Goal: Browse casually

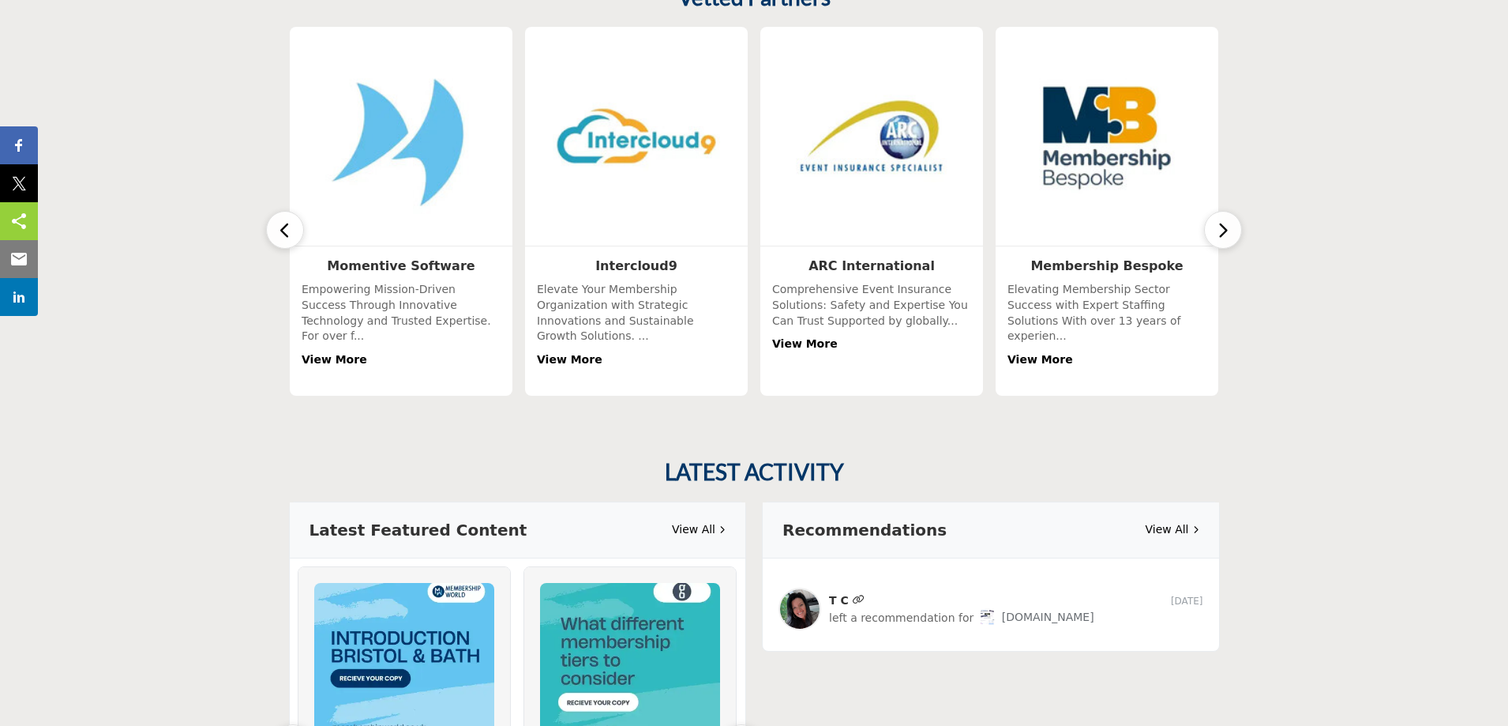
scroll to position [474, 0]
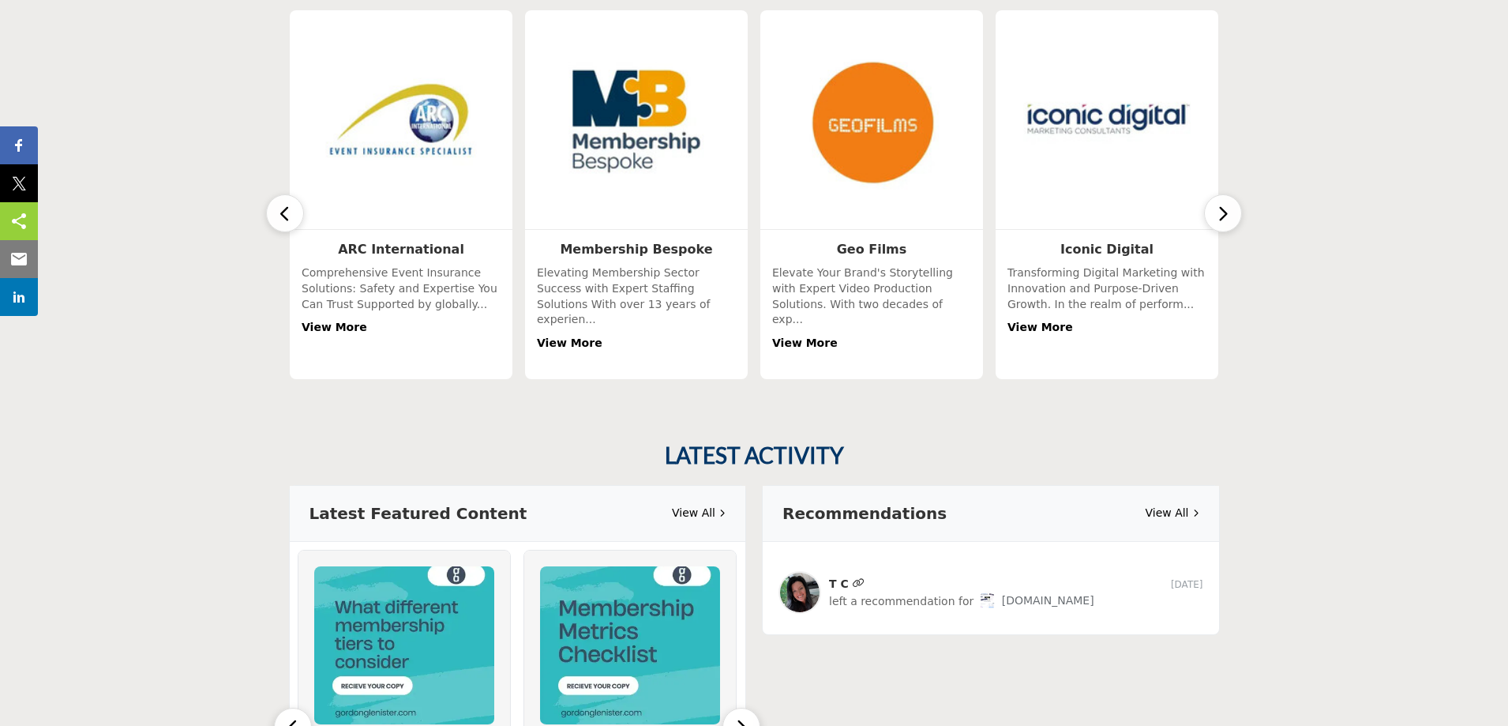
click at [1224, 204] on icon "button" at bounding box center [1223, 214] width 13 height 20
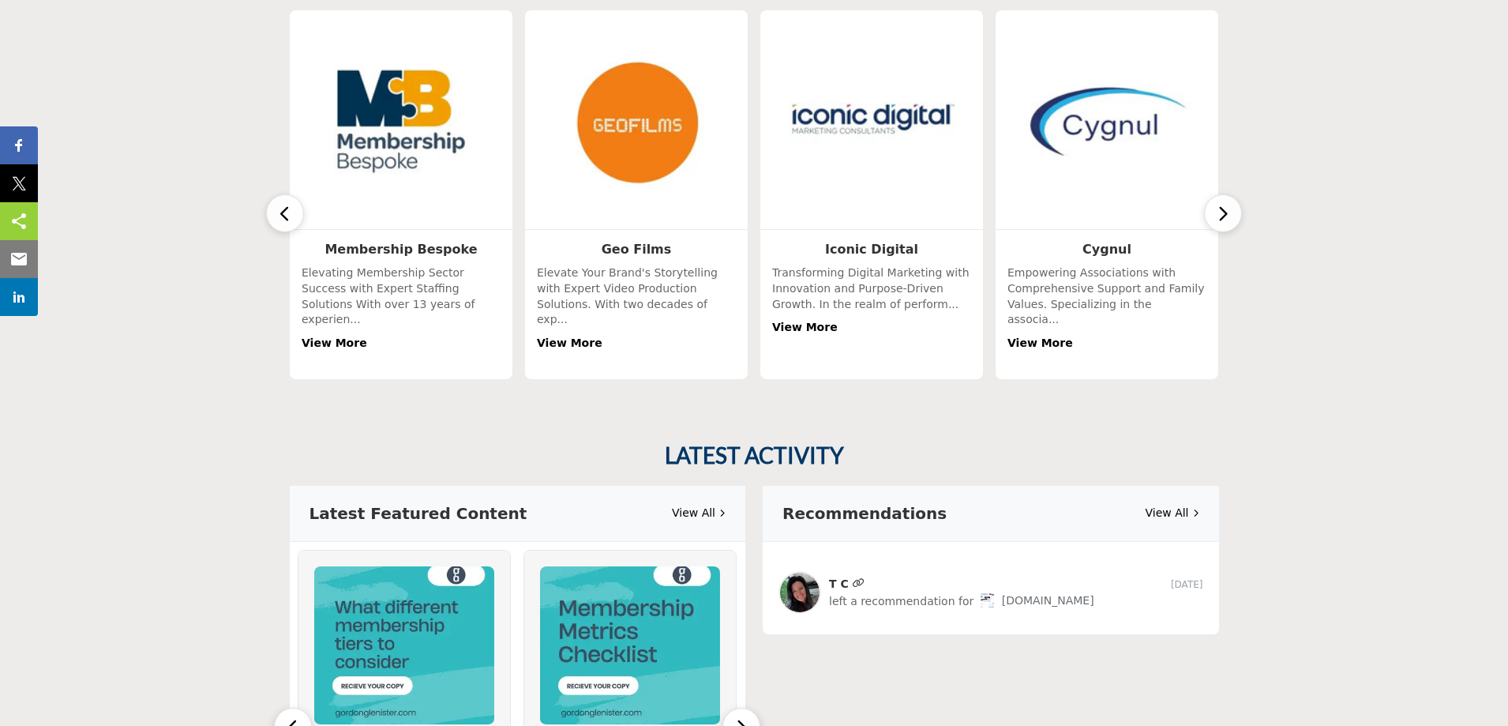
click at [1224, 204] on icon "button" at bounding box center [1223, 214] width 13 height 20
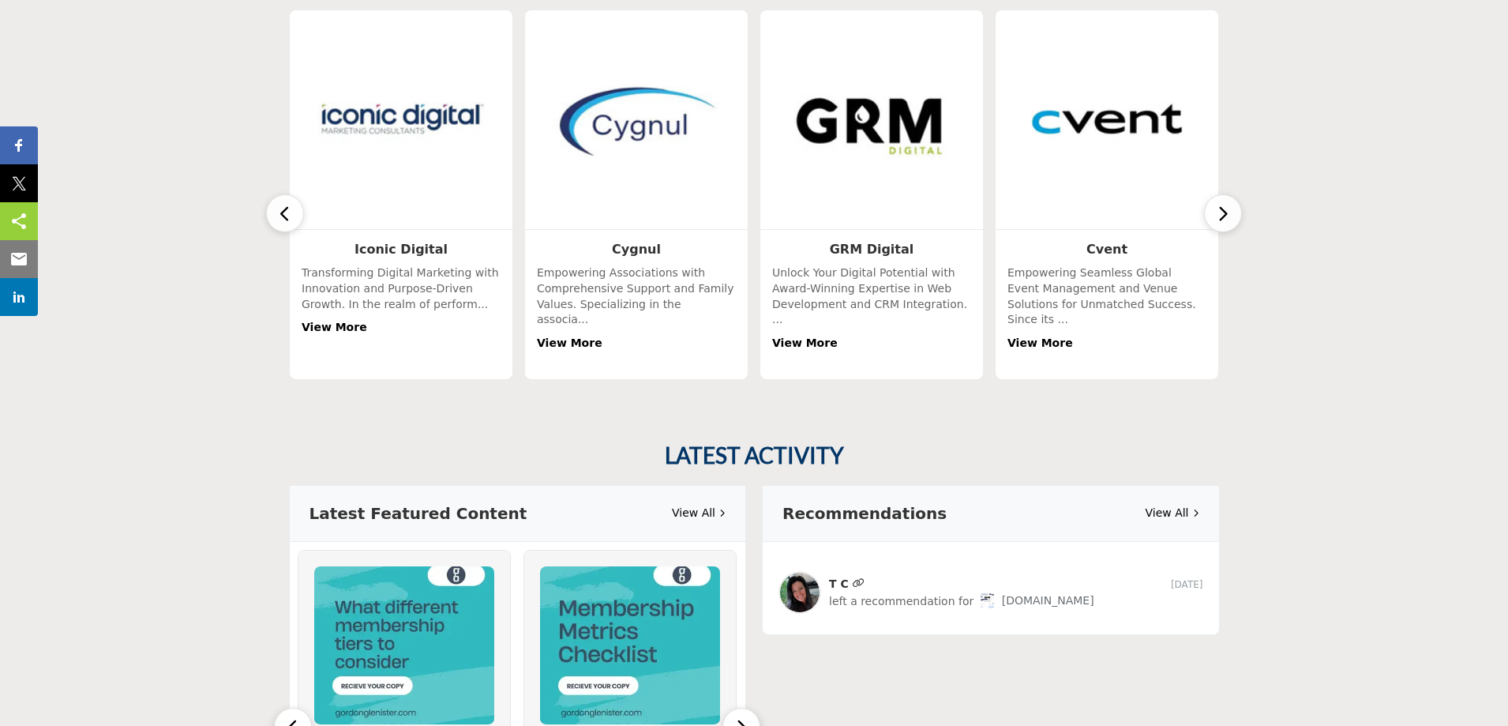
click at [1224, 204] on icon "button" at bounding box center [1223, 214] width 13 height 20
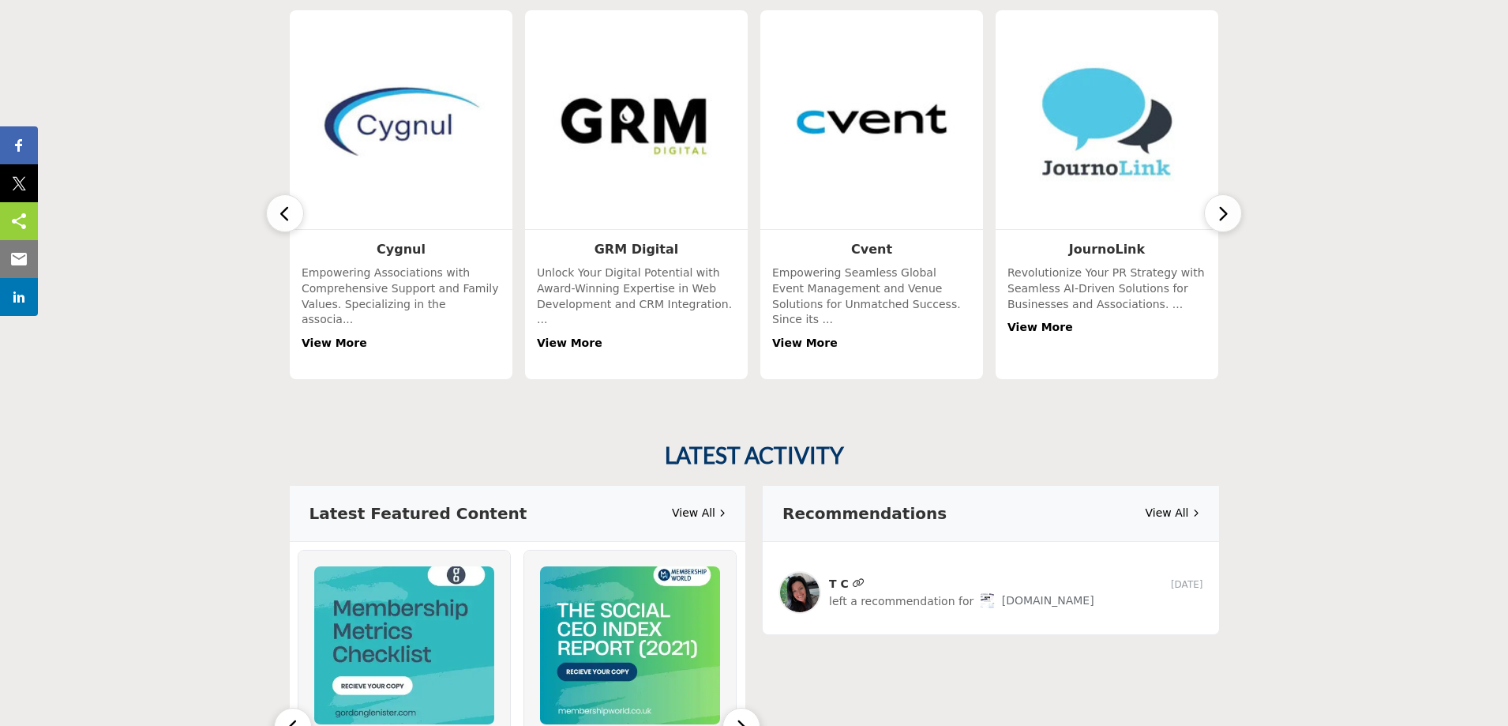
click at [1224, 204] on icon "button" at bounding box center [1223, 214] width 13 height 20
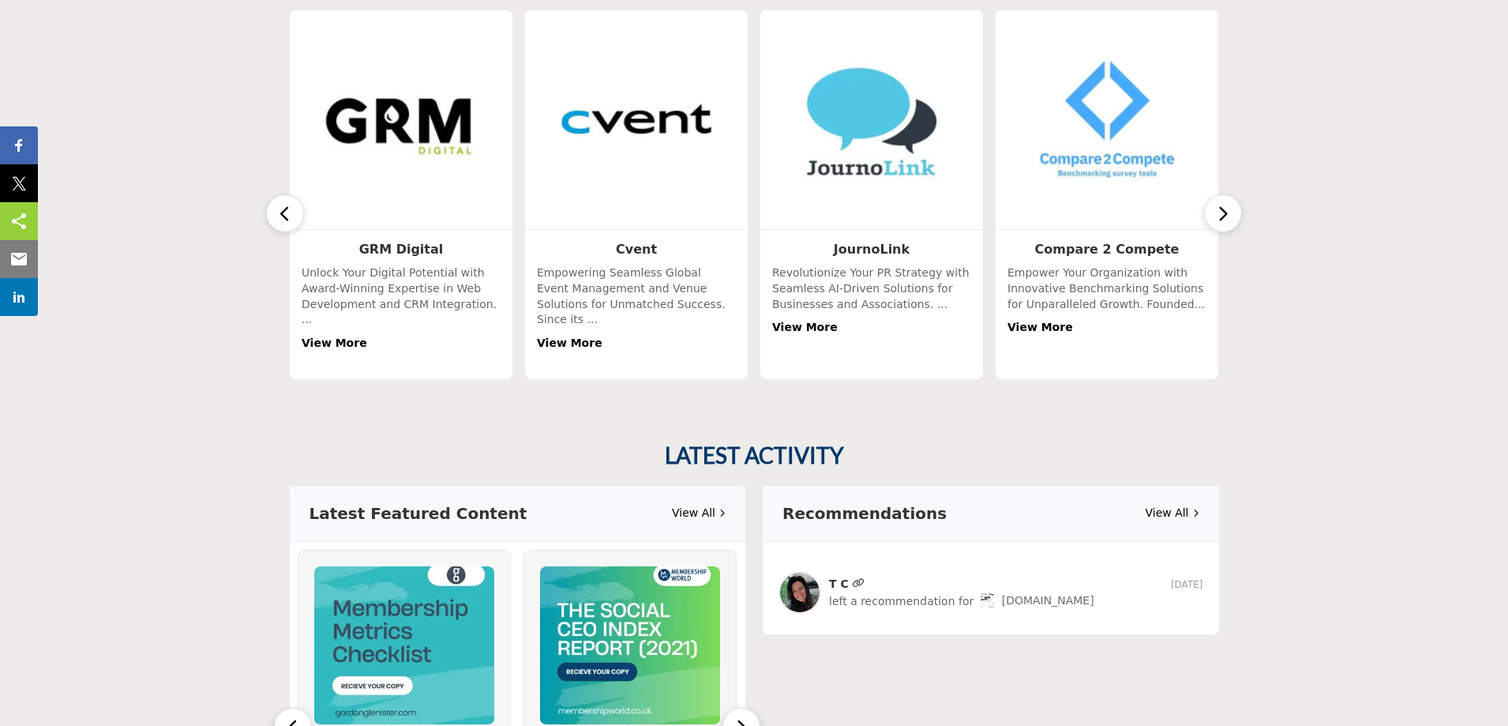
click at [1224, 204] on icon "button" at bounding box center [1223, 214] width 13 height 20
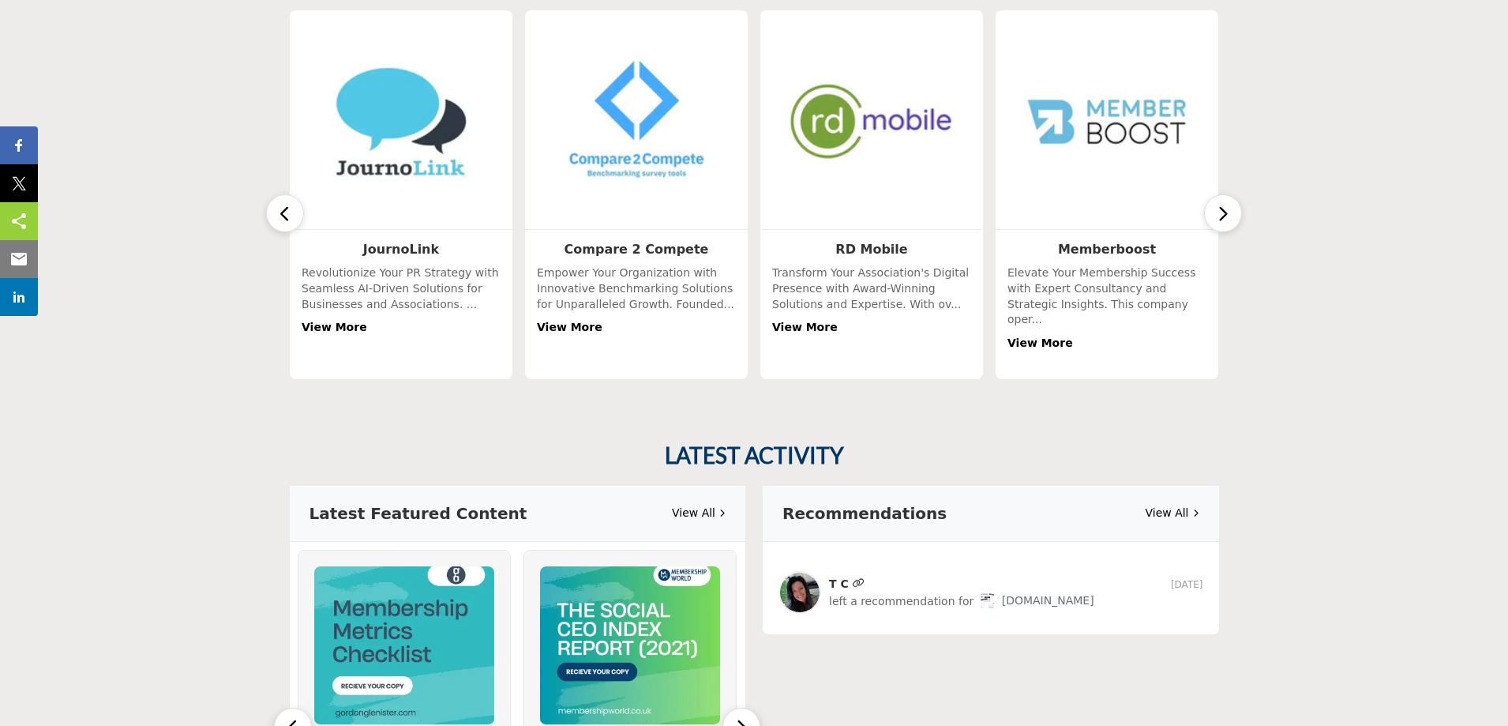
click at [1224, 204] on icon "button" at bounding box center [1223, 214] width 13 height 20
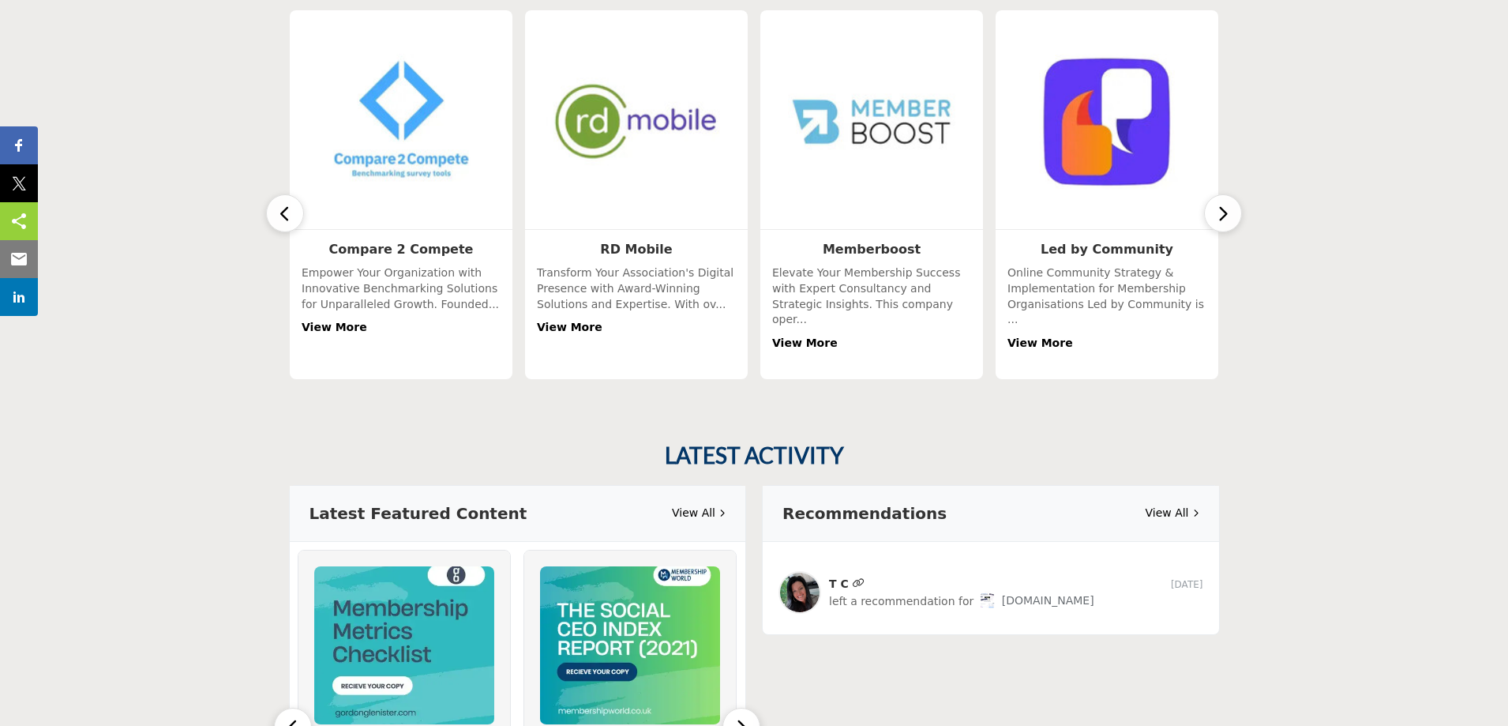
click at [1224, 204] on icon "button" at bounding box center [1223, 214] width 13 height 20
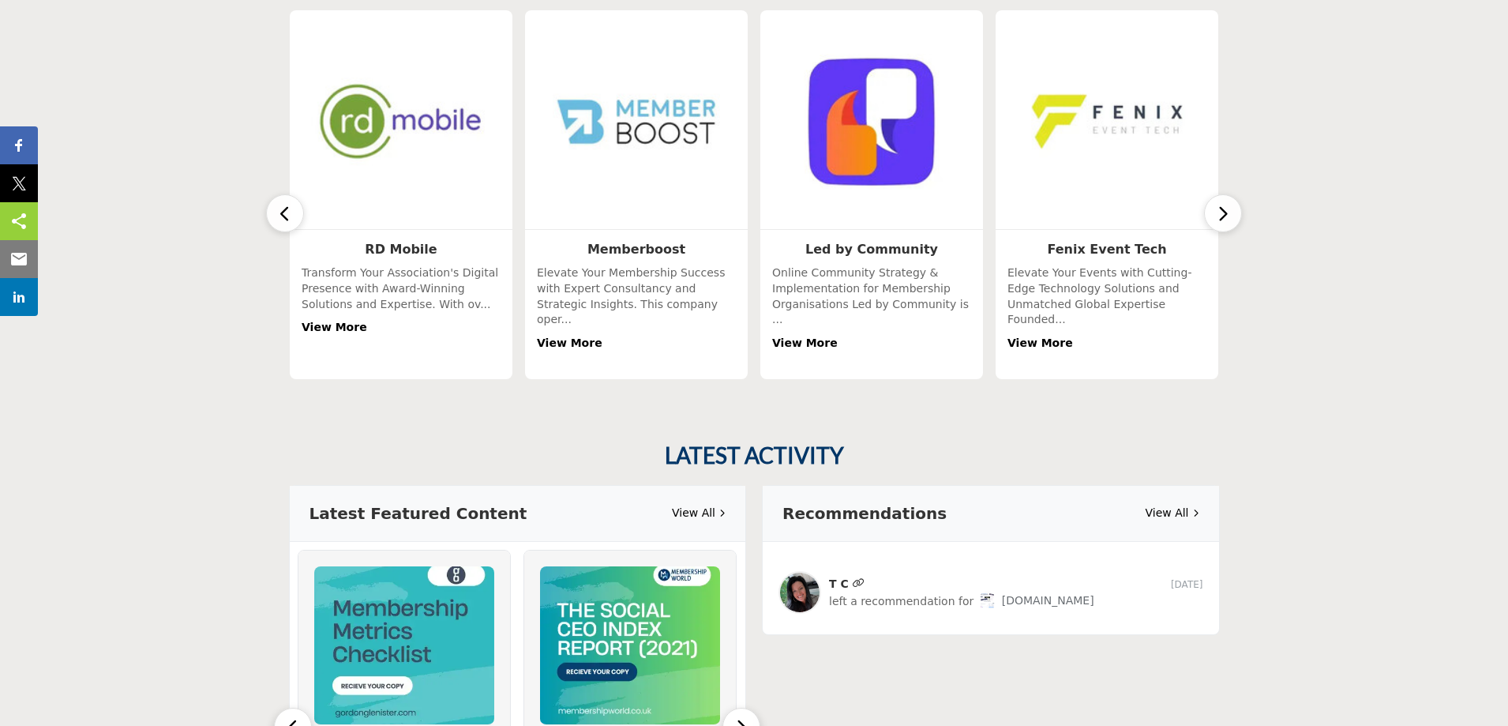
click at [1224, 204] on icon "button" at bounding box center [1223, 214] width 13 height 20
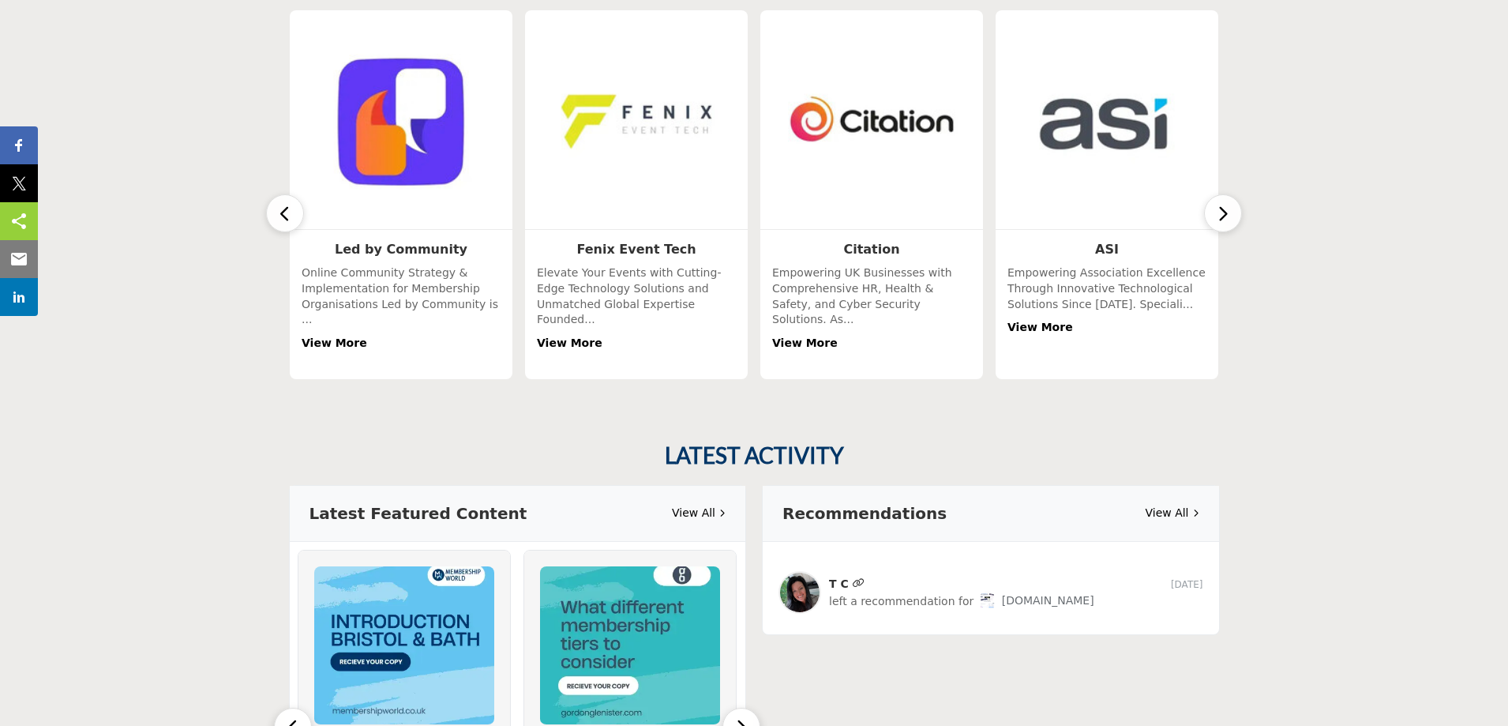
click at [1224, 204] on icon "button" at bounding box center [1223, 214] width 13 height 20
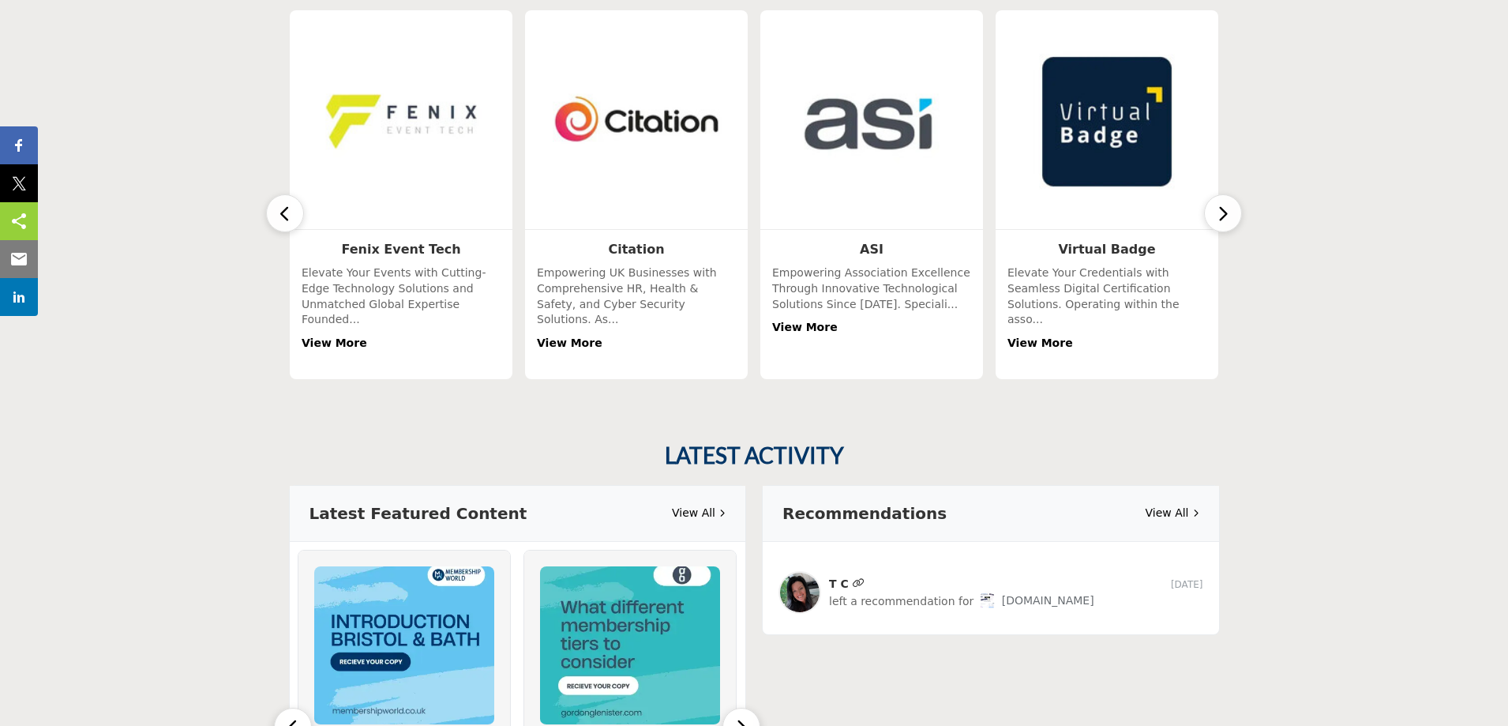
click at [1224, 204] on icon "button" at bounding box center [1223, 214] width 13 height 20
